Goal: Task Accomplishment & Management: Use online tool/utility

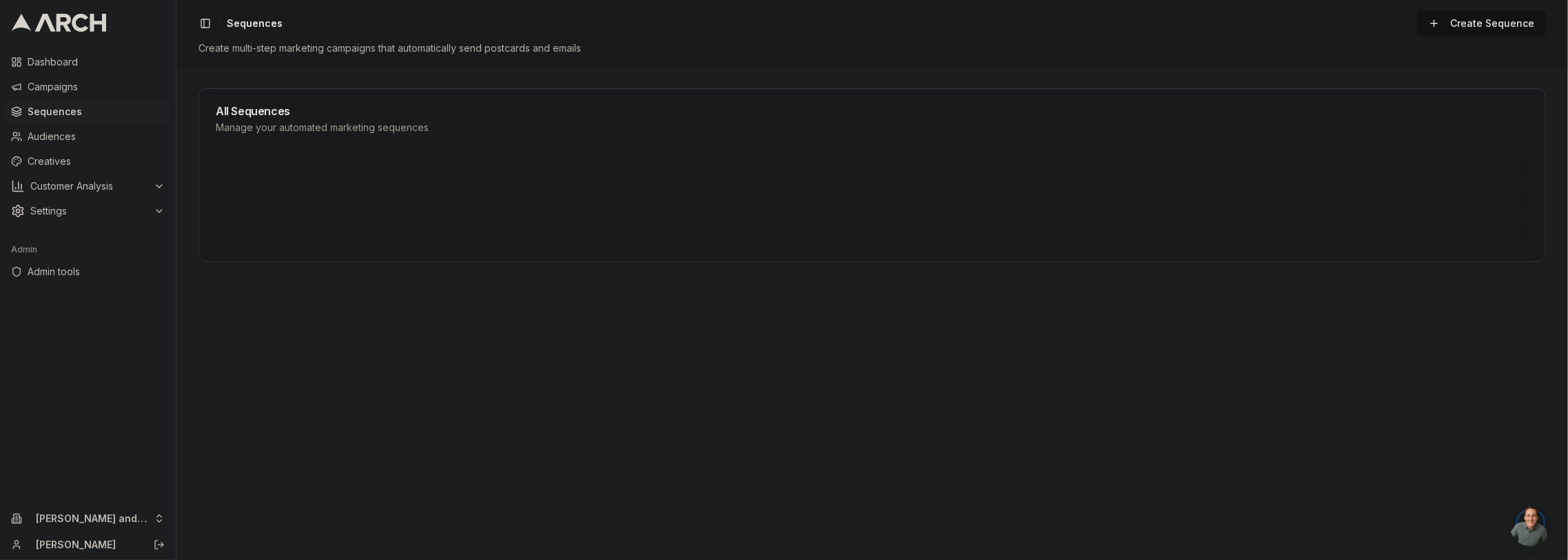
click at [309, 69] on main "All Sequences Manage your automated marketing sequences" at bounding box center [872, 313] width 1391 height 494
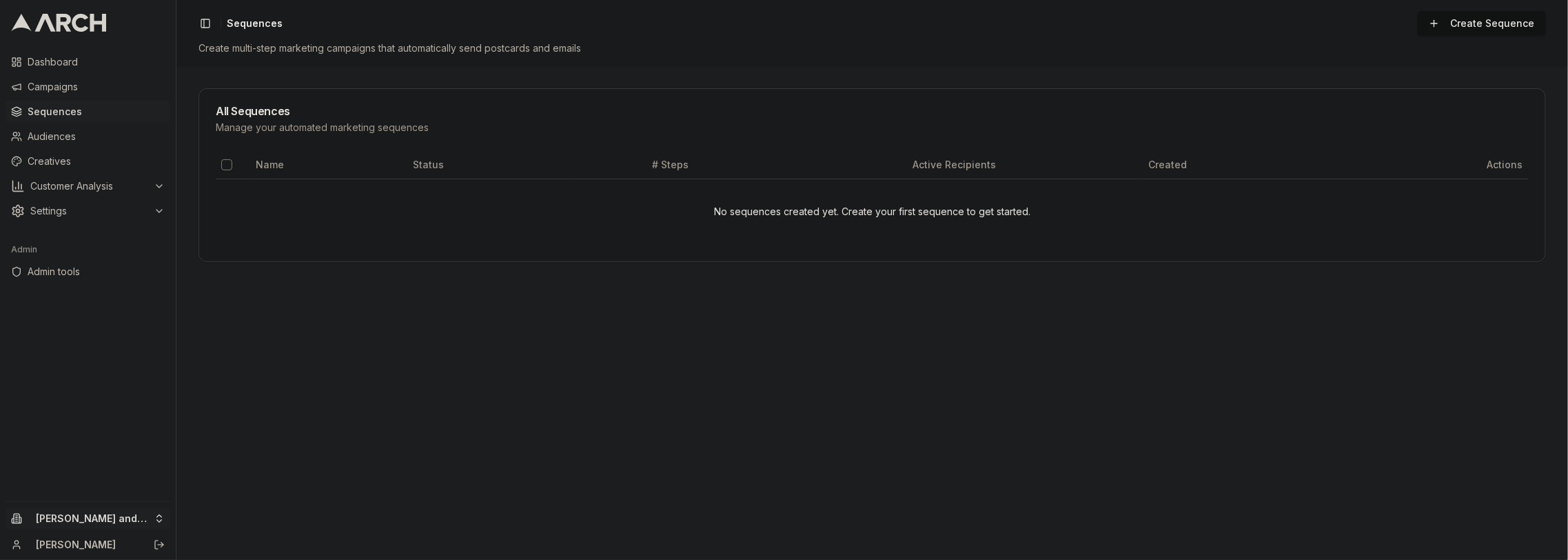
click at [78, 517] on html "Dashboard Campaigns Sequences Audiences Creatives Customer Analysis Settings Ad…" at bounding box center [784, 280] width 1568 height 560
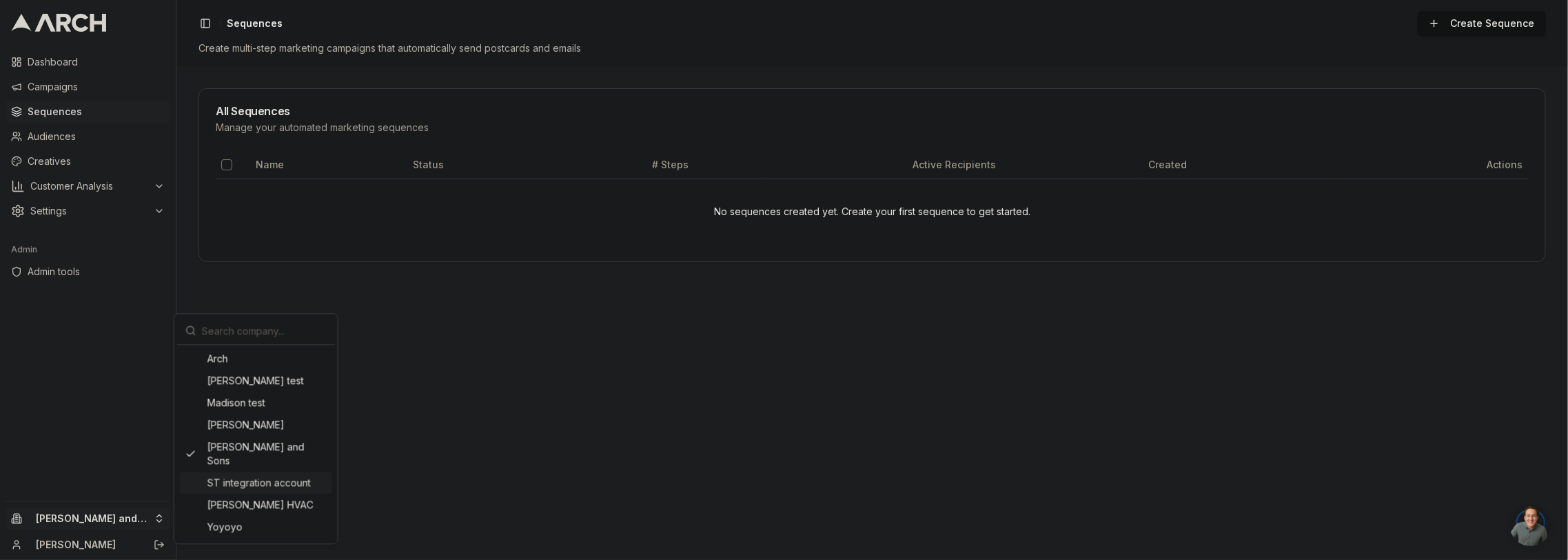
click at [250, 473] on div "ST integration account" at bounding box center [256, 482] width 152 height 22
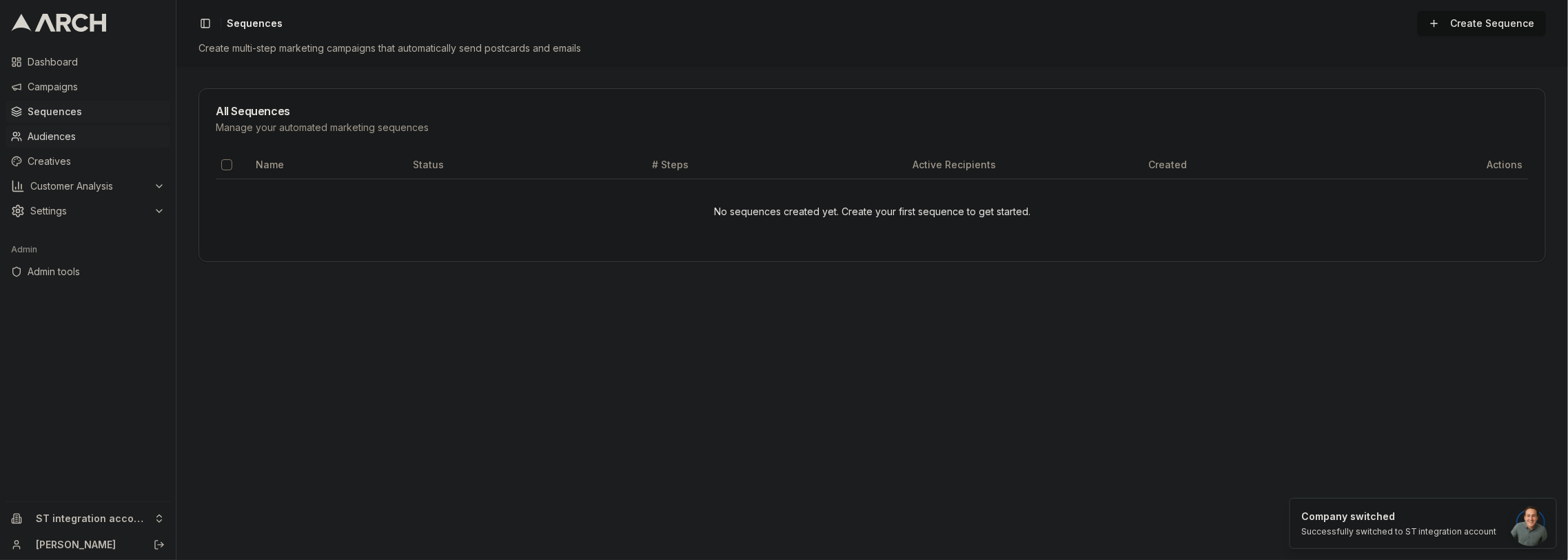
click at [49, 135] on span "Audiences" at bounding box center [96, 136] width 137 height 14
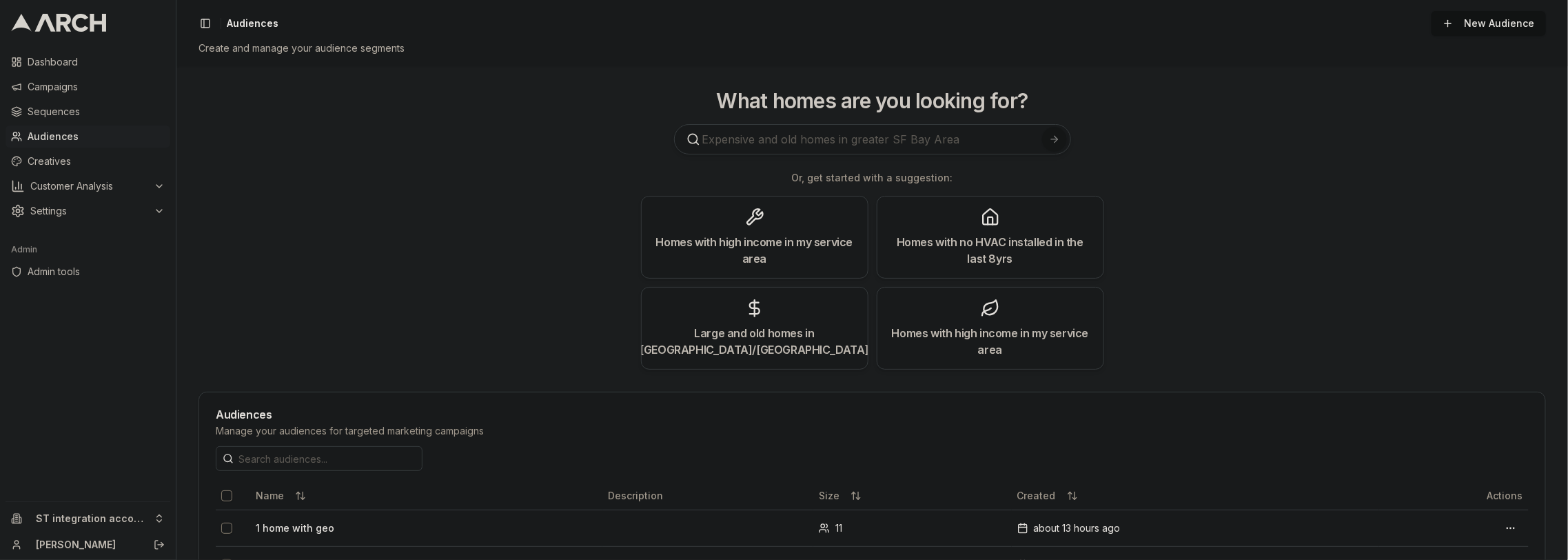
scroll to position [95, 0]
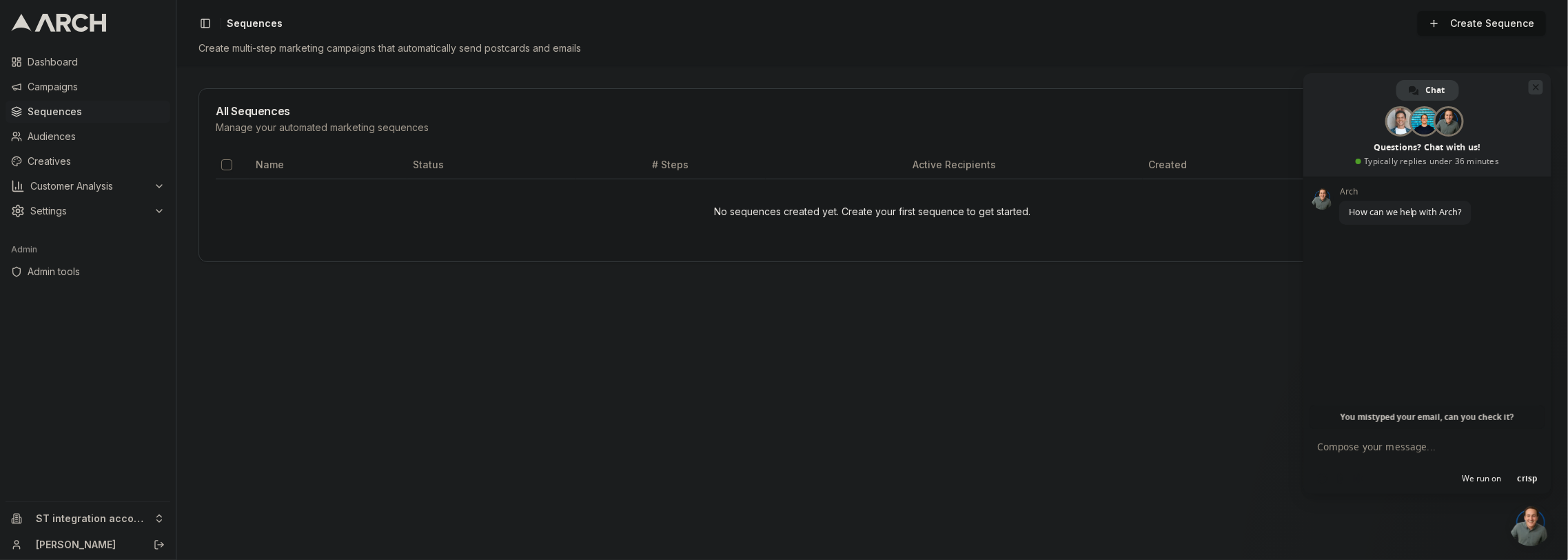
click at [1541, 85] on span "Close chat" at bounding box center [1535, 87] width 14 height 14
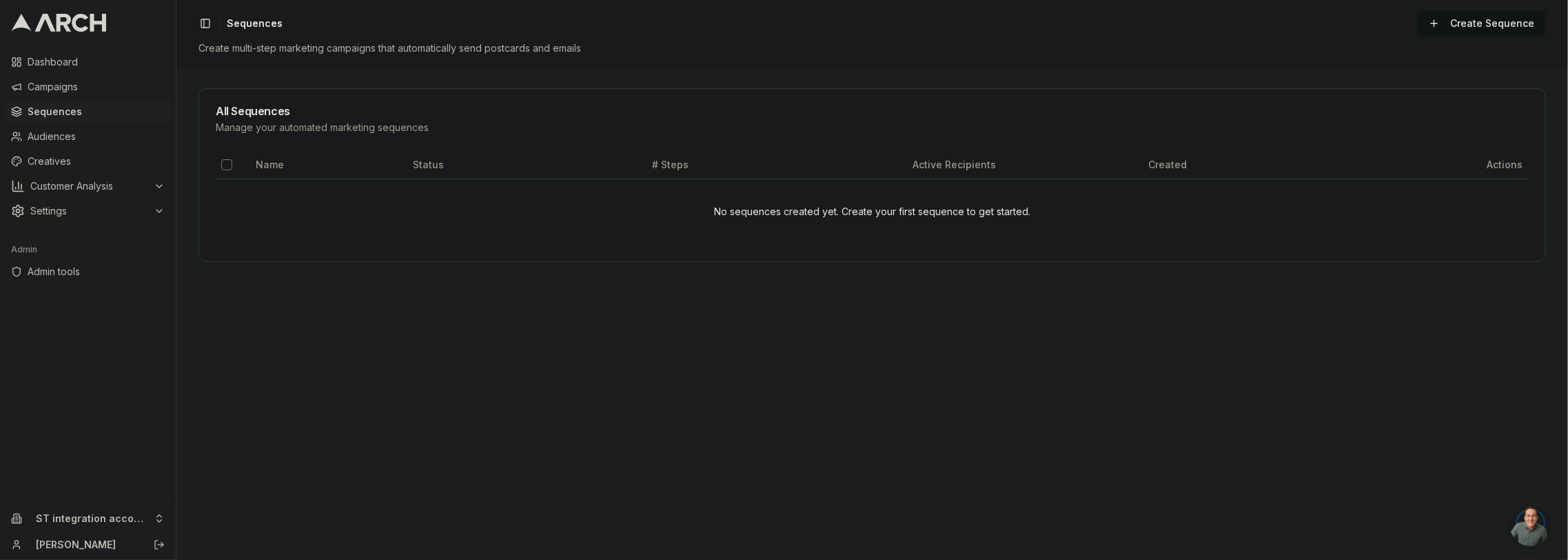
click at [1474, 24] on link "Create Sequence" at bounding box center [1481, 23] width 129 height 25
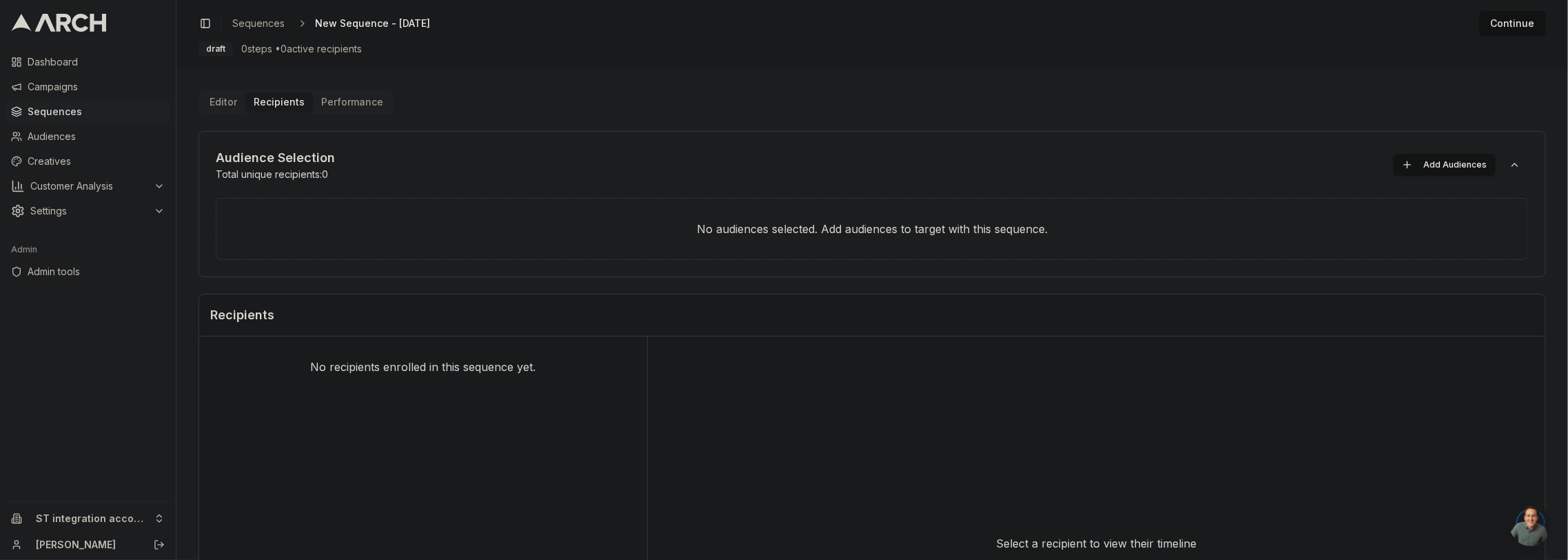
click at [1457, 154] on button "Add Audiences" at bounding box center [1445, 164] width 102 height 22
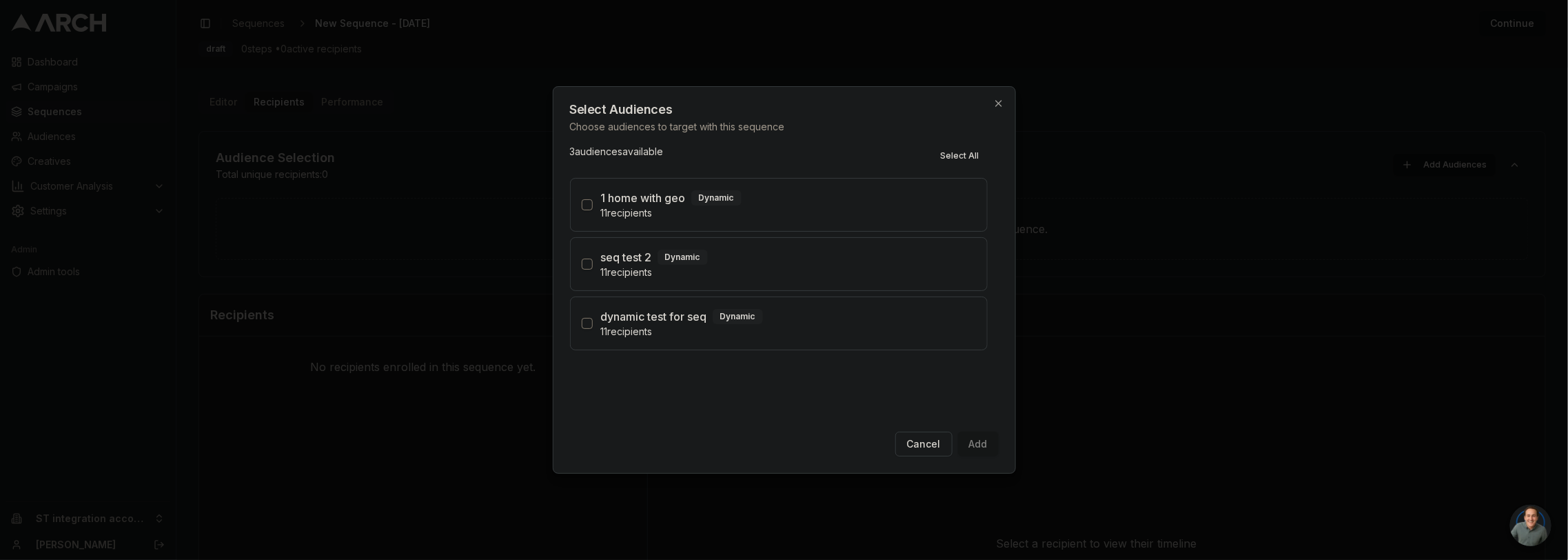
click at [757, 199] on div "1 home with geo Dynamic" at bounding box center [788, 198] width 375 height 17
click at [593, 199] on button "1 home with geo Dynamic 11 recipients" at bounding box center [587, 205] width 11 height 11
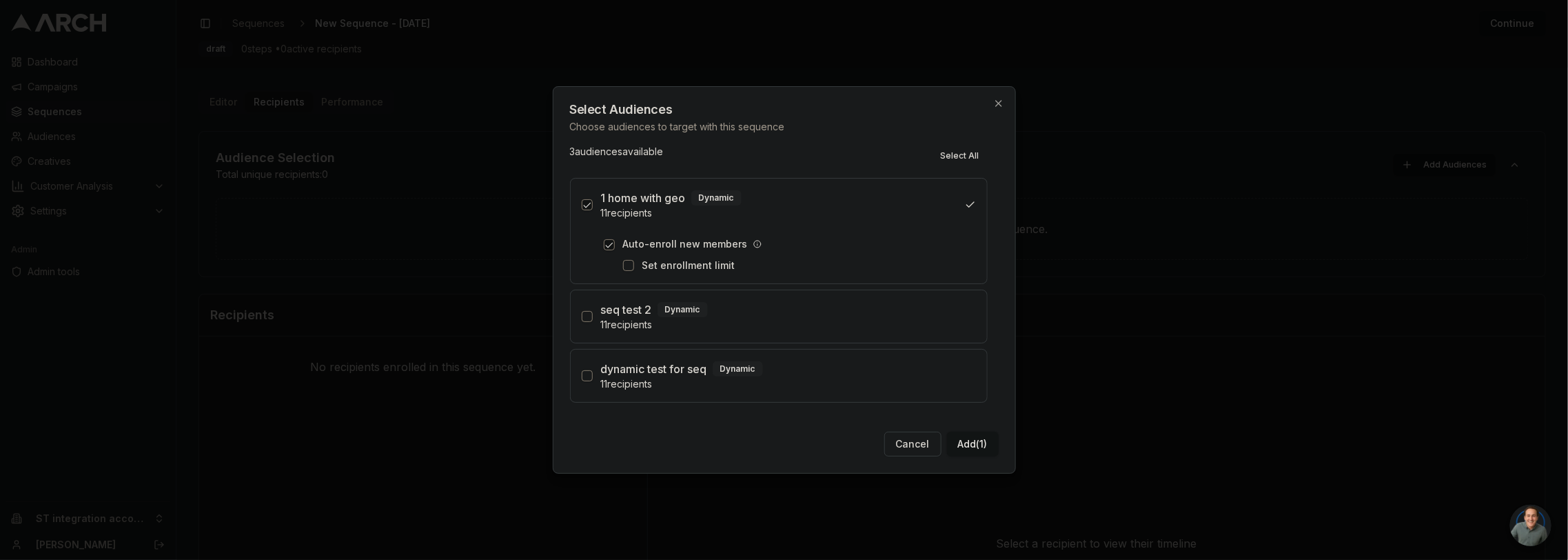
click at [978, 450] on button "Add (1)" at bounding box center [973, 444] width 52 height 25
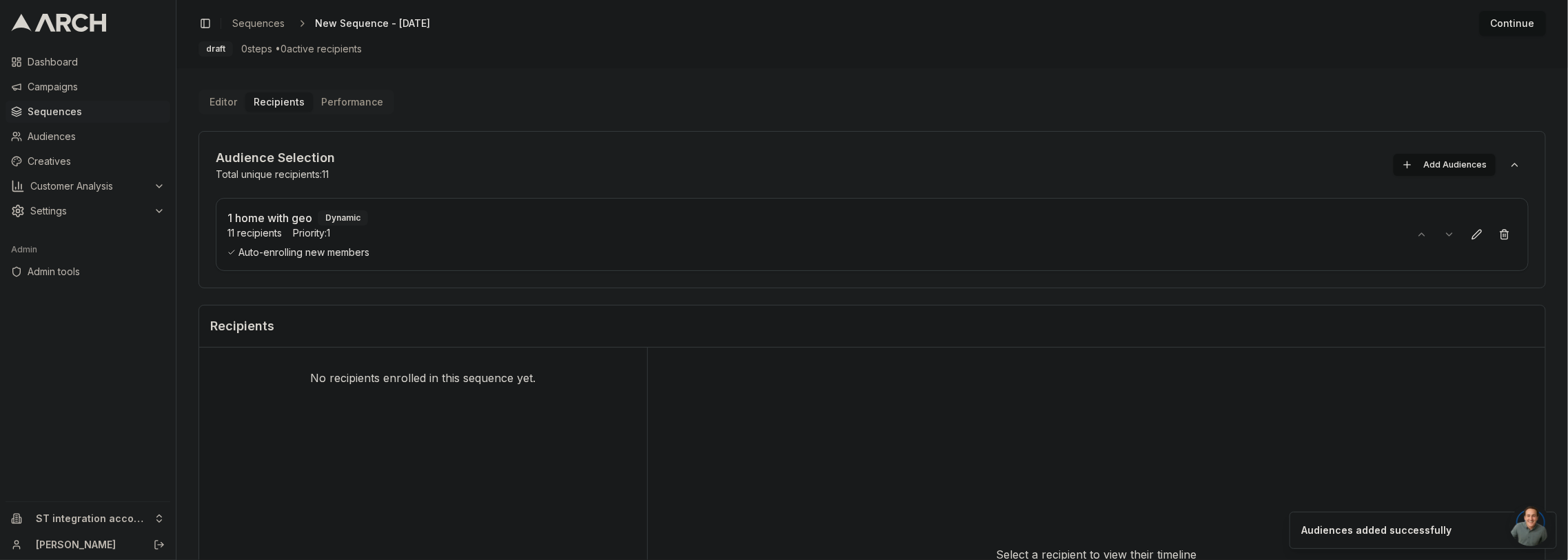
click at [1527, 21] on button "Continue" at bounding box center [1512, 23] width 66 height 25
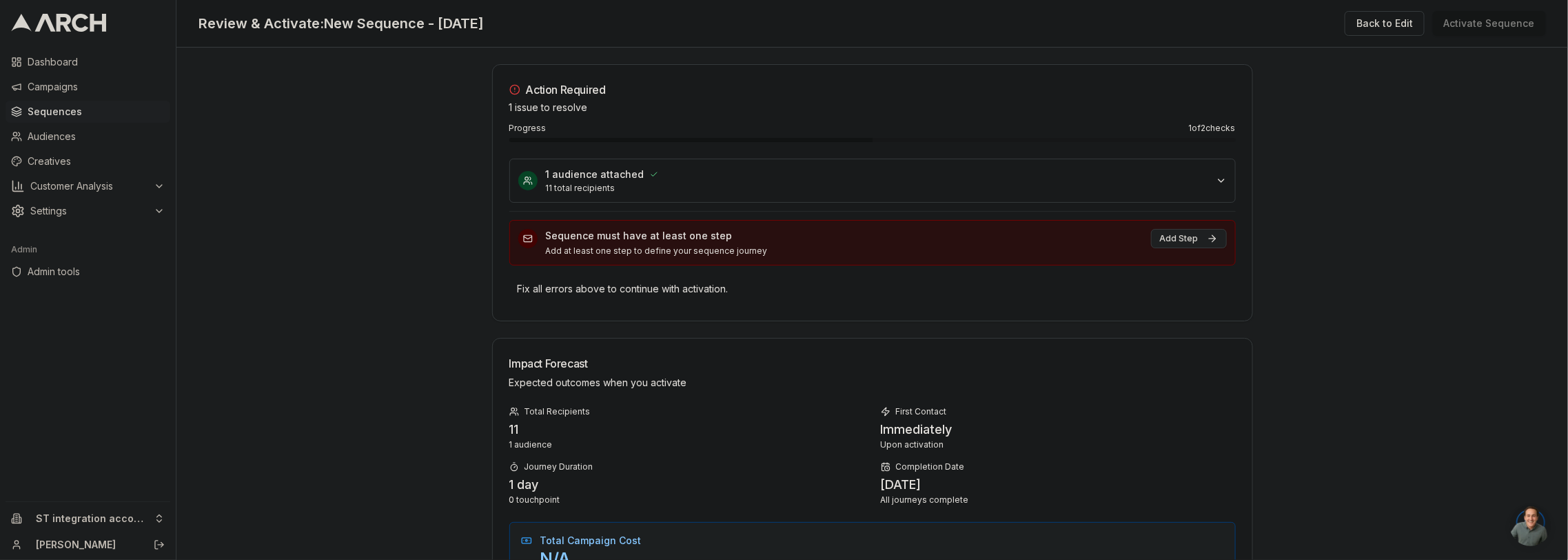
click at [1172, 237] on button "Add Step" at bounding box center [1189, 238] width 76 height 19
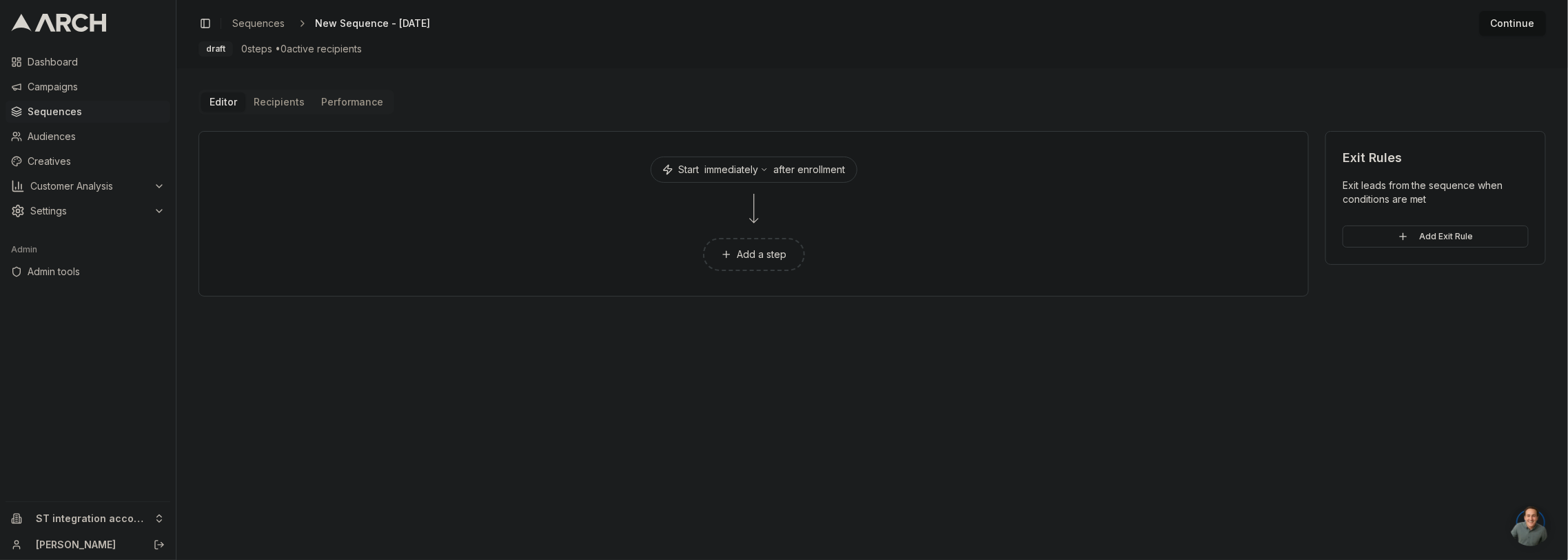
click at [752, 250] on button "Add a step" at bounding box center [754, 254] width 102 height 33
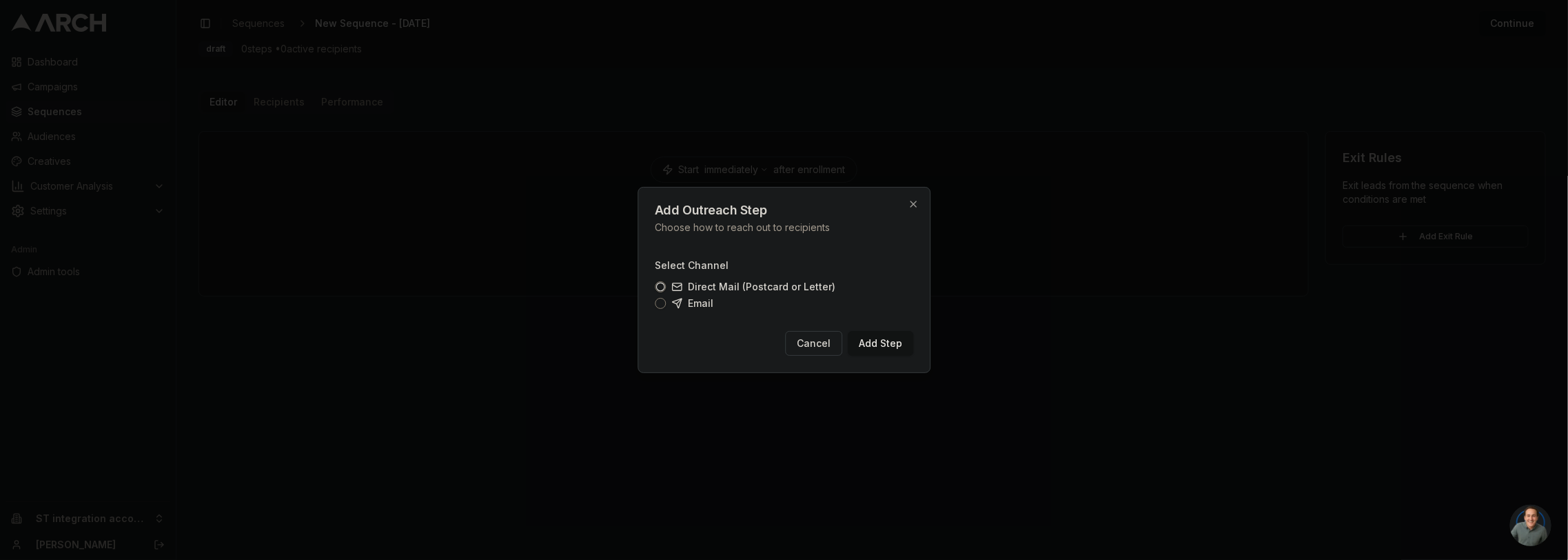
drag, startPoint x: 685, startPoint y: 301, endPoint x: 776, endPoint y: 312, distance: 91.7
click at [685, 302] on label "Email" at bounding box center [692, 303] width 42 height 11
click at [666, 302] on button "Email" at bounding box center [660, 303] width 11 height 11
click at [879, 340] on button "Add Step" at bounding box center [880, 343] width 65 height 25
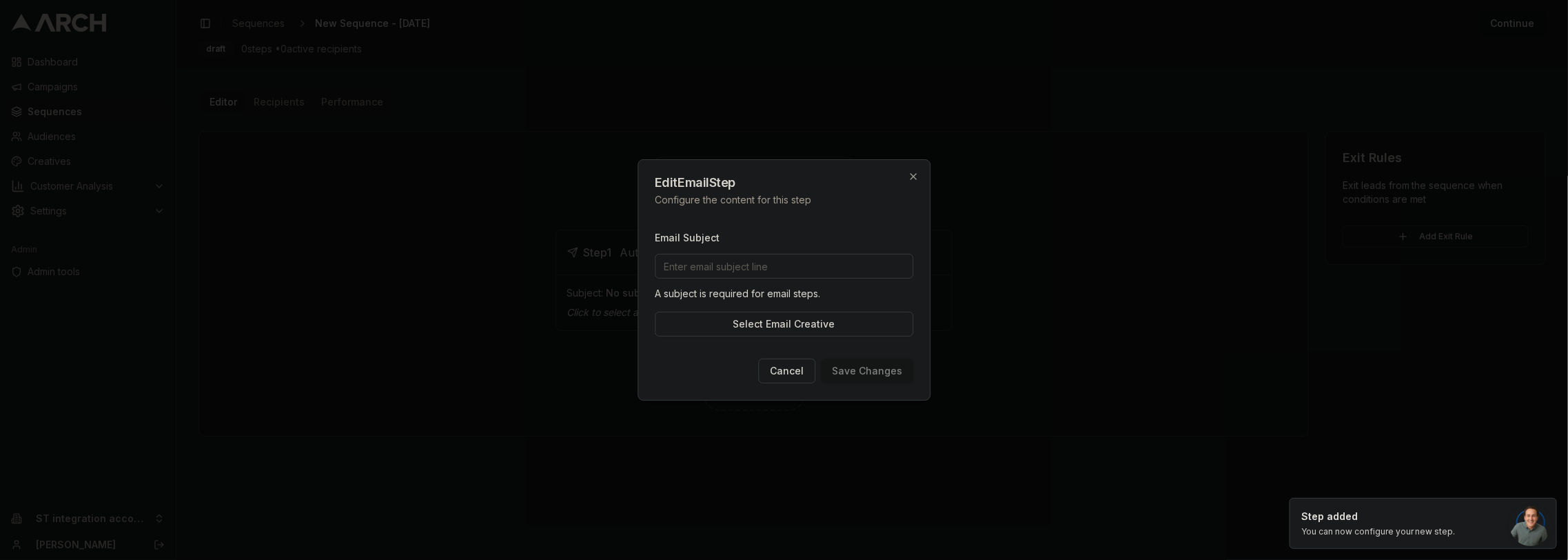
click at [823, 270] on input "Email Subject" at bounding box center [784, 266] width 259 height 25
type input "test"
click at [755, 317] on button "Select Email Creative" at bounding box center [784, 313] width 259 height 25
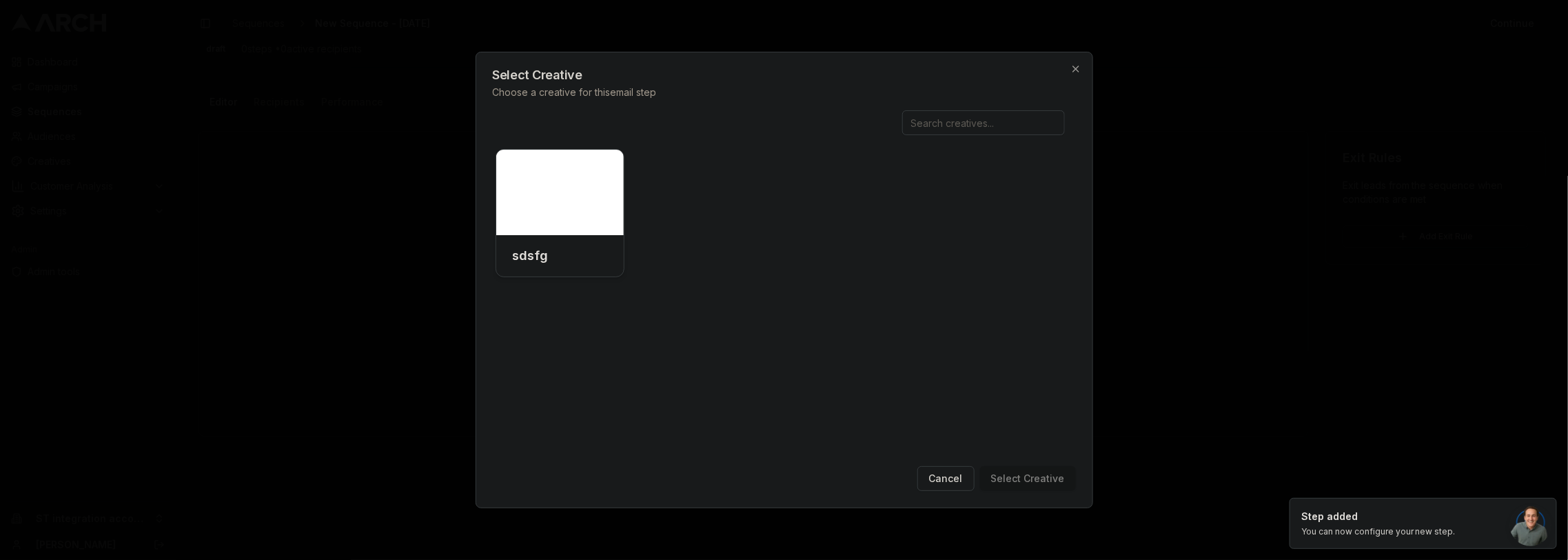
click at [590, 207] on div at bounding box center [560, 192] width 129 height 85
click at [1028, 482] on button "Select Creative" at bounding box center [1028, 478] width 96 height 25
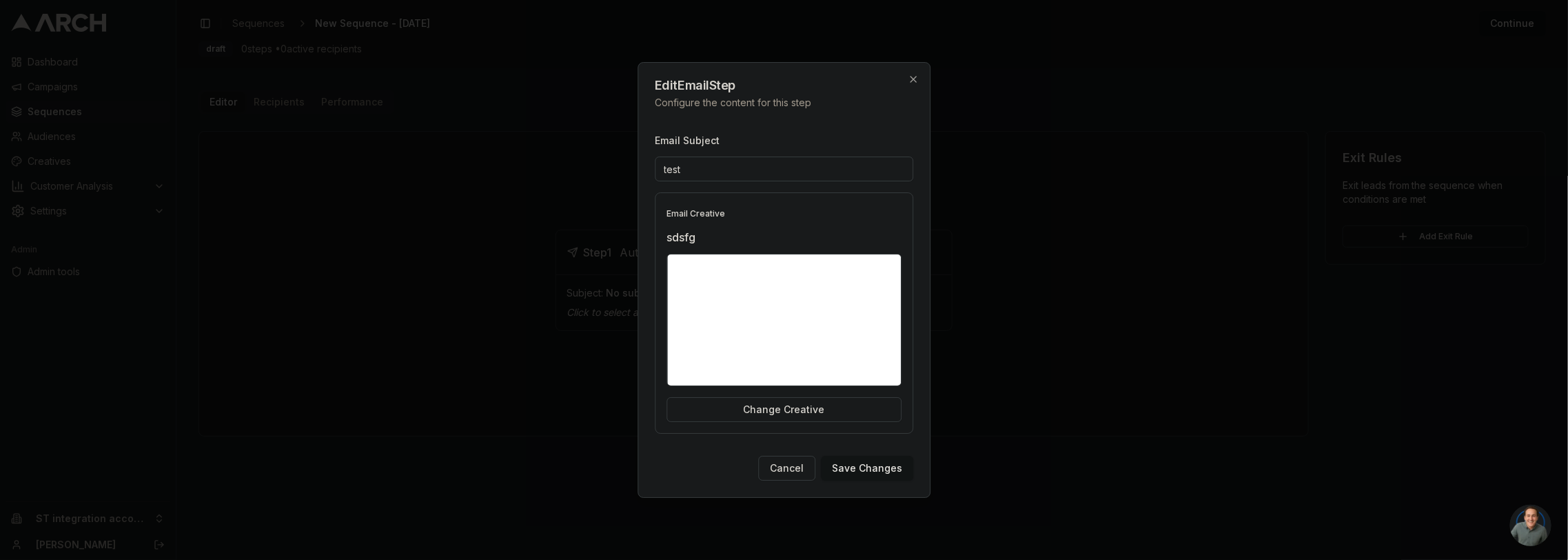
click at [866, 475] on button "Save Changes" at bounding box center [867, 468] width 92 height 25
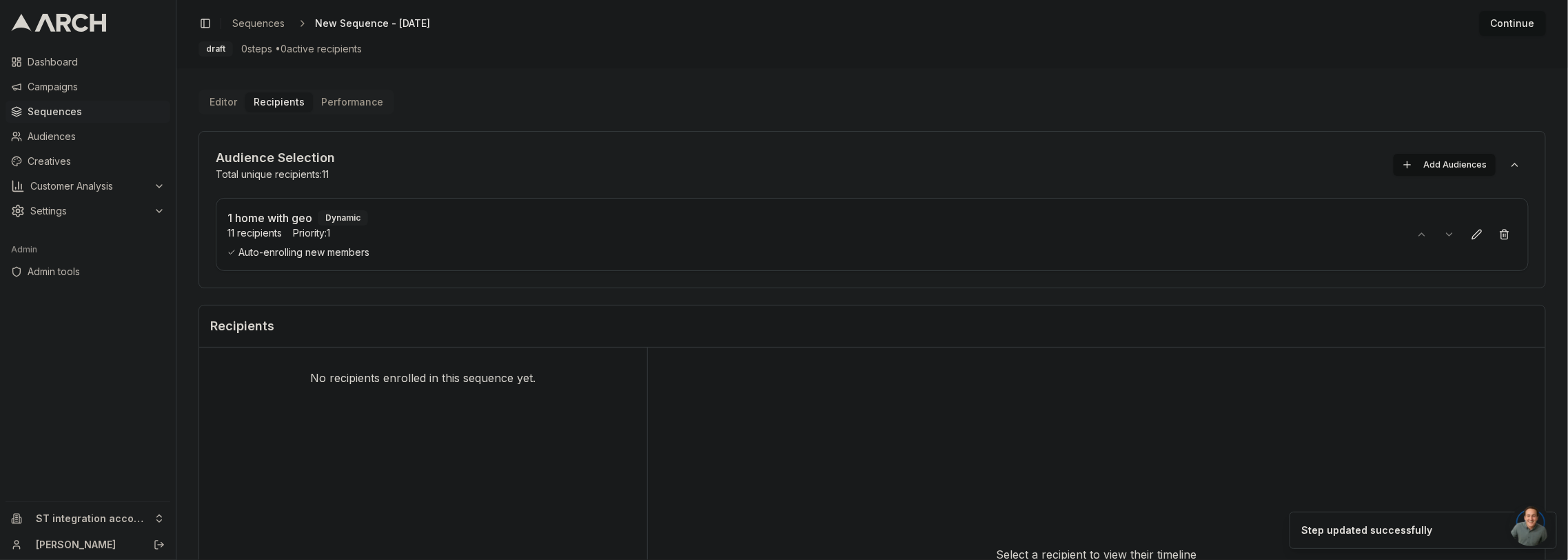
click at [1487, 26] on button "Continue" at bounding box center [1512, 23] width 66 height 25
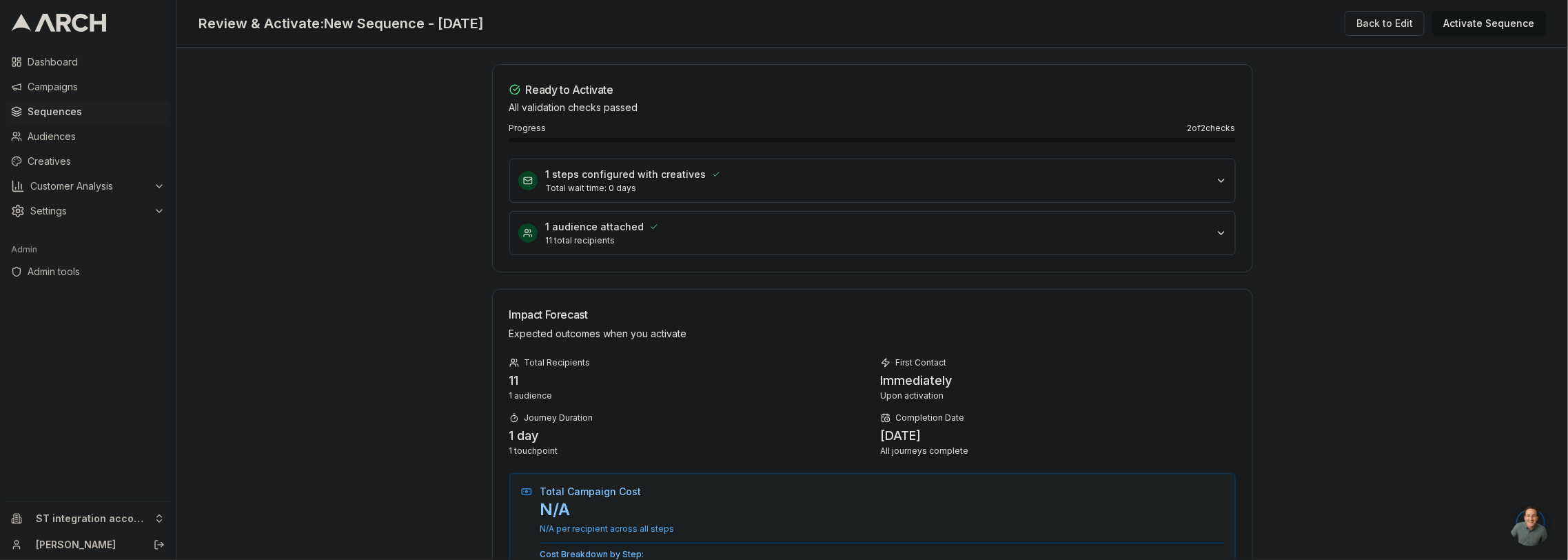
click at [1462, 20] on button "Activate Sequence" at bounding box center [1489, 23] width 113 height 25
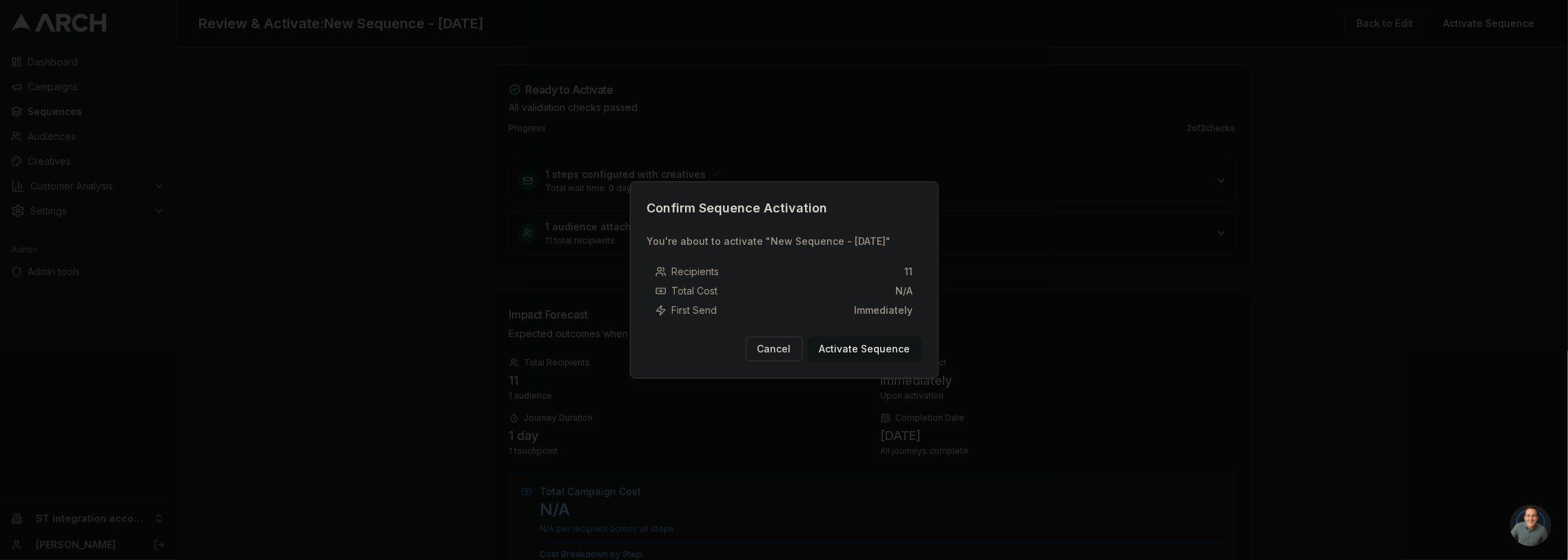
click at [863, 347] on button "Activate Sequence" at bounding box center [865, 348] width 113 height 25
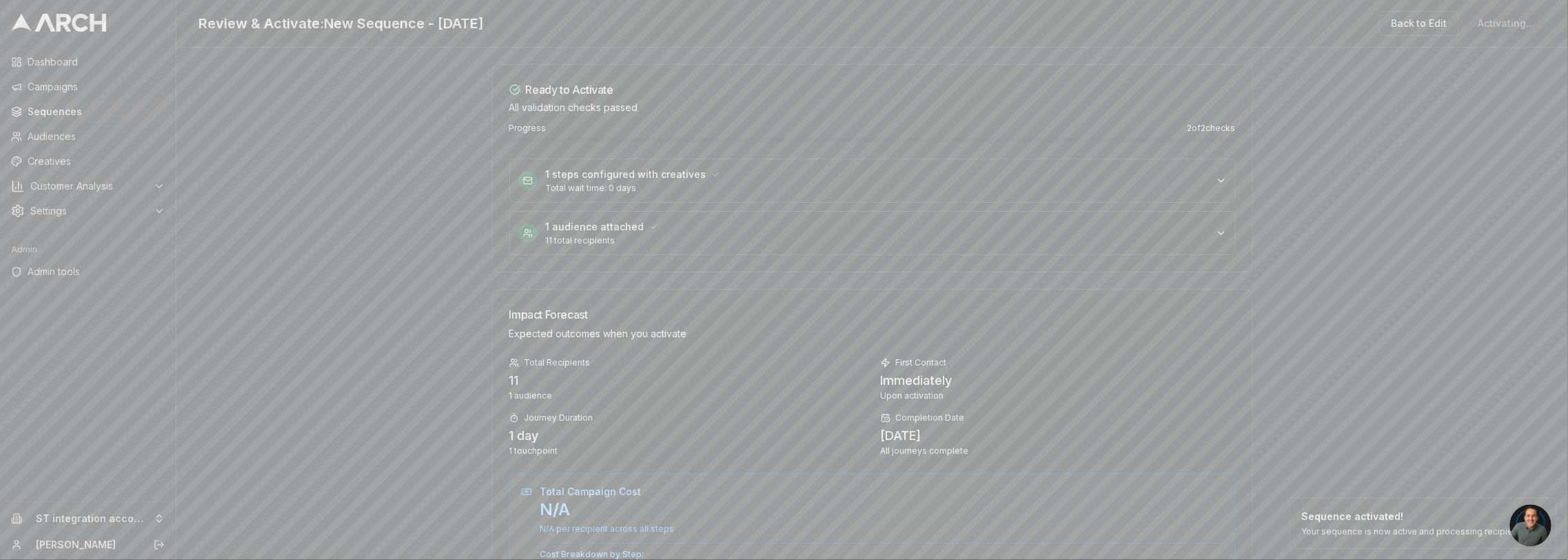
click at [447, 313] on main "Ready to Activate All validation checks passed Progress 2 of 2 checks 1 steps c…" at bounding box center [872, 304] width 1391 height 512
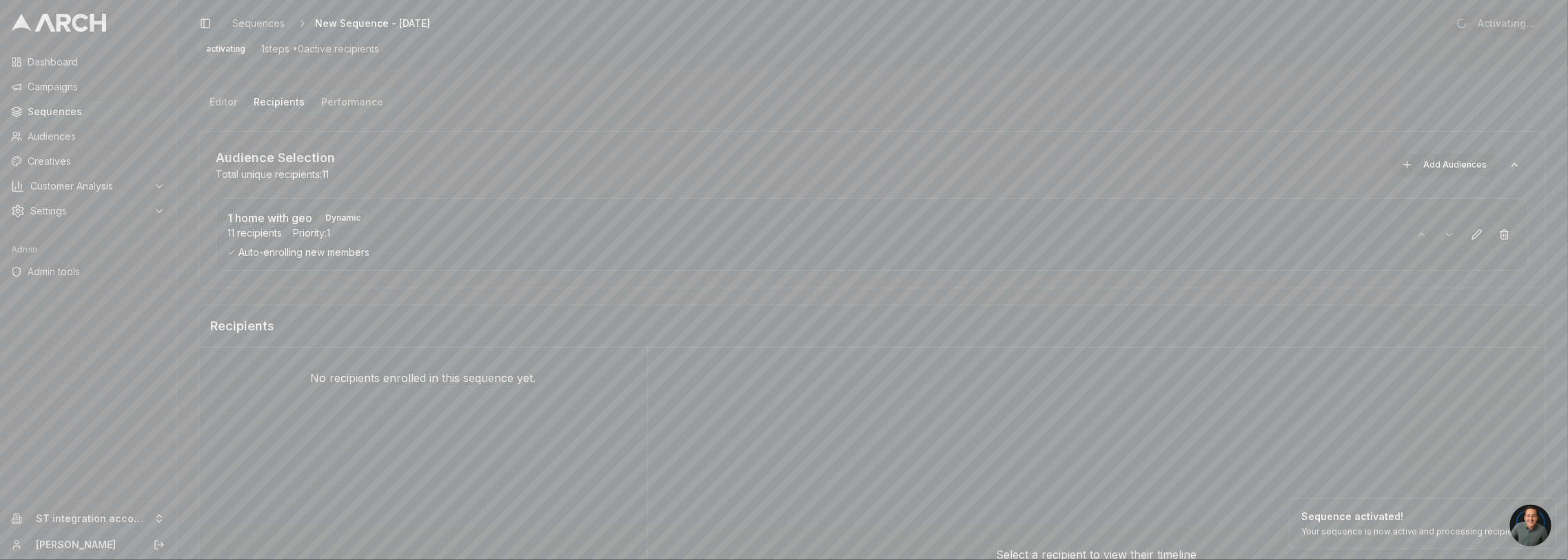
click at [685, 142] on div "Audience Selection Total unique recipients: 11 Add Audiences 1 home with geo Dy…" at bounding box center [872, 209] width 1347 height 158
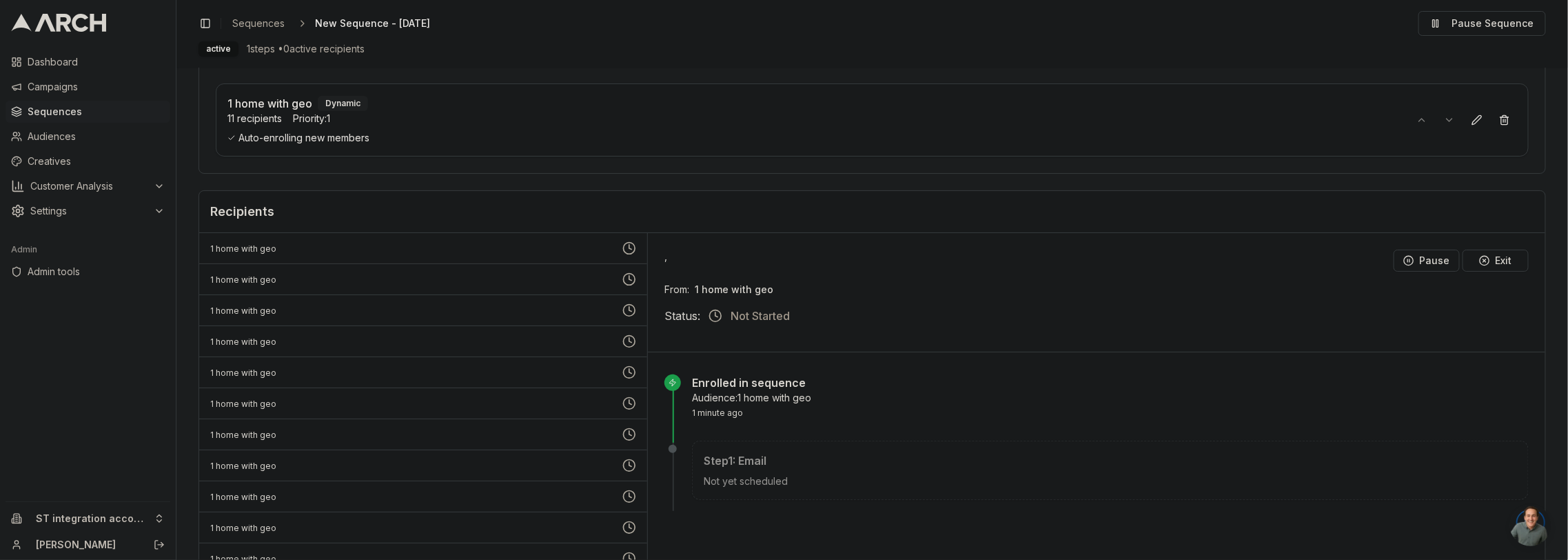
scroll to position [221, 0]
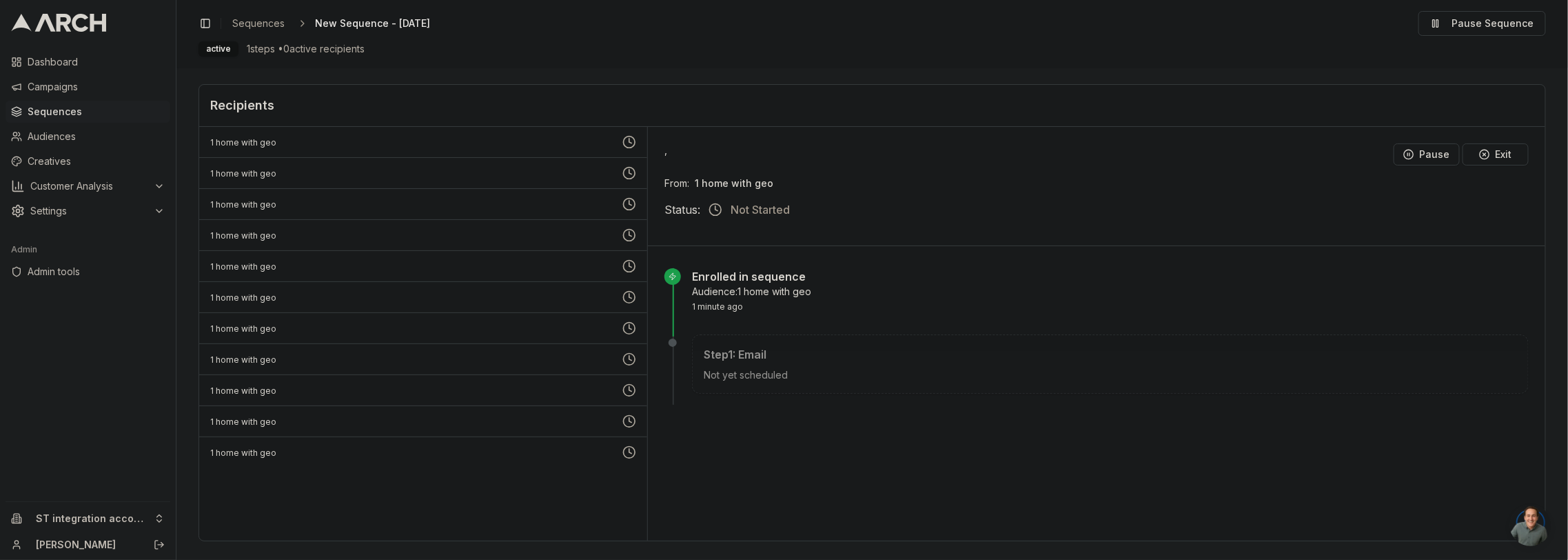
click at [525, 141] on p "1 home with geo" at bounding box center [412, 142] width 404 height 11
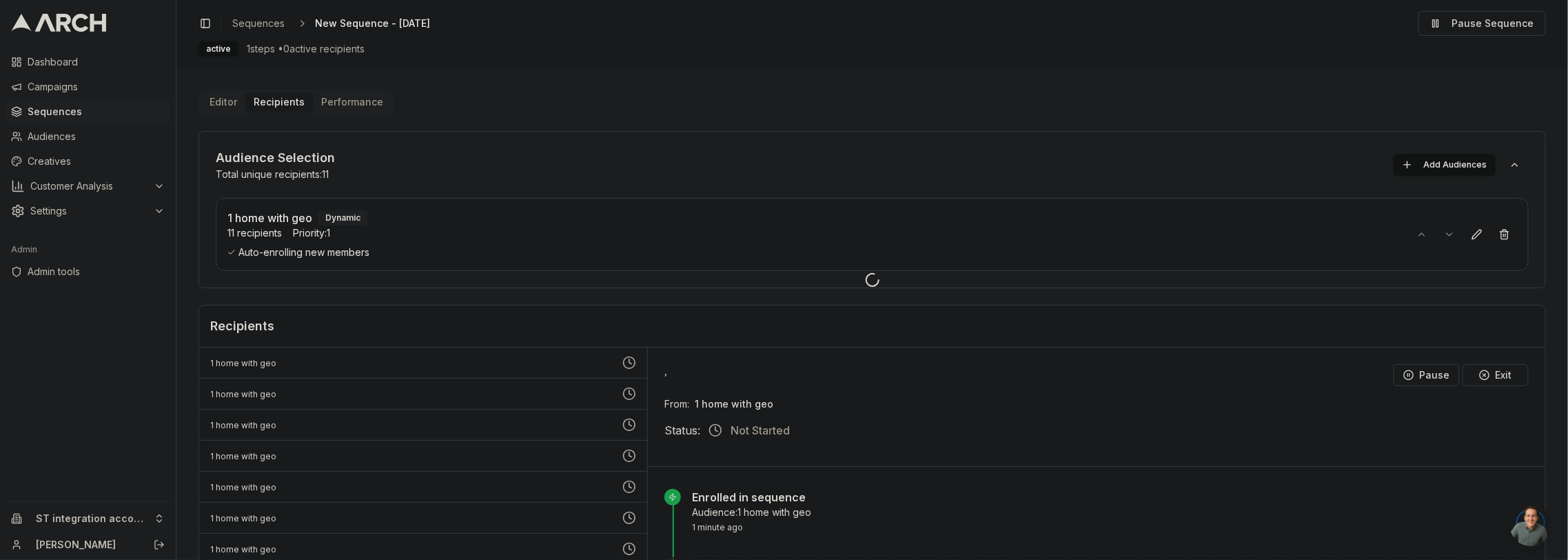
click at [577, 106] on div at bounding box center [872, 280] width 1391 height 560
